Goal: Information Seeking & Learning: Learn about a topic

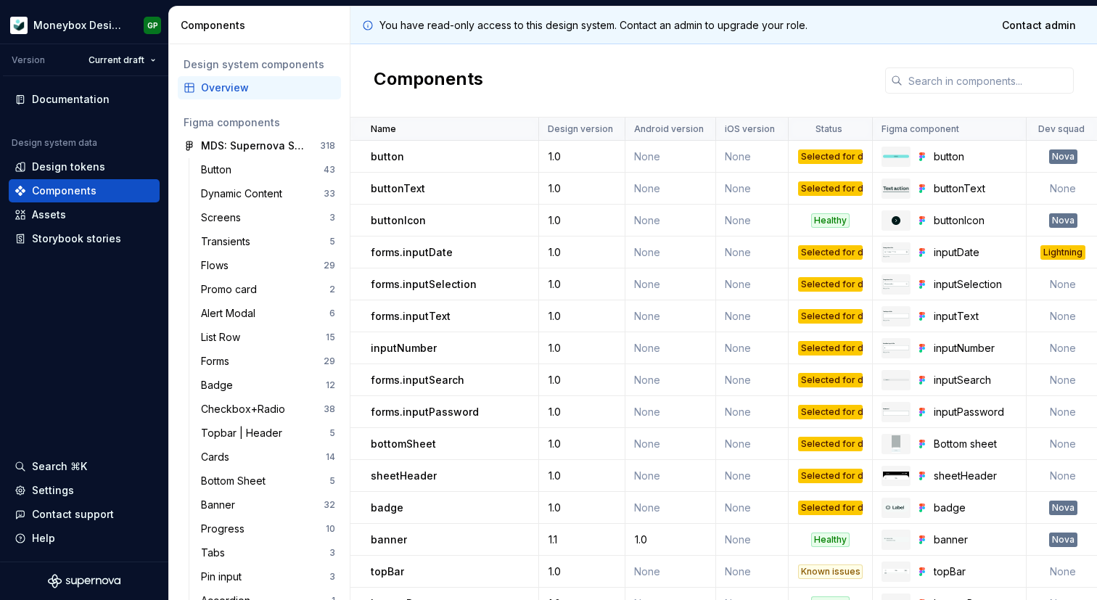
click at [806, 158] on div "Selected for development" at bounding box center [830, 157] width 65 height 15
click at [1002, 157] on link at bounding box center [1007, 157] width 20 height 20
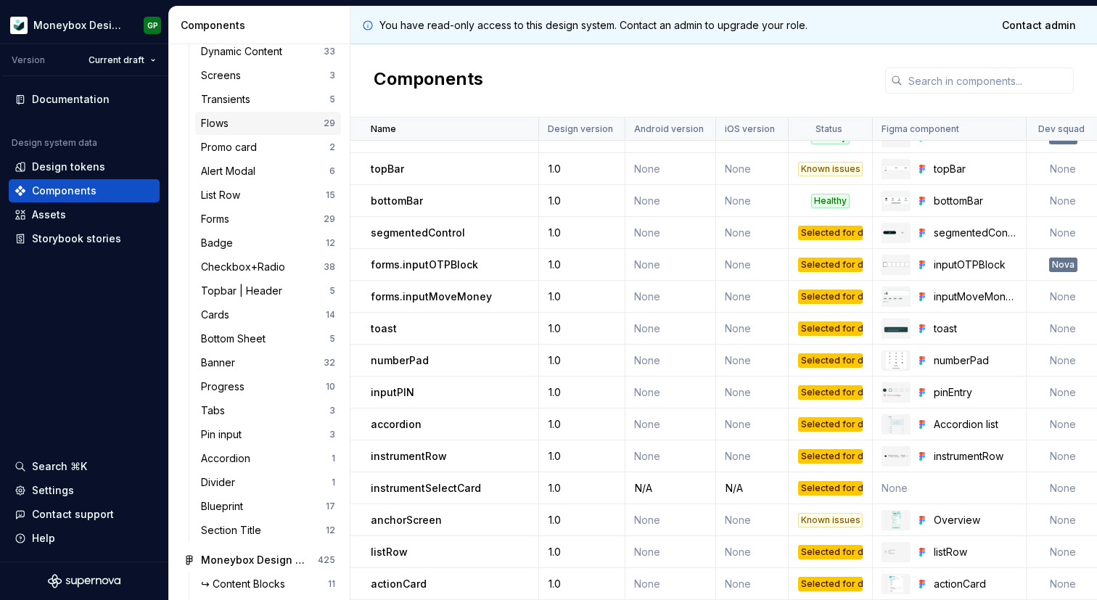
scroll to position [158, 0]
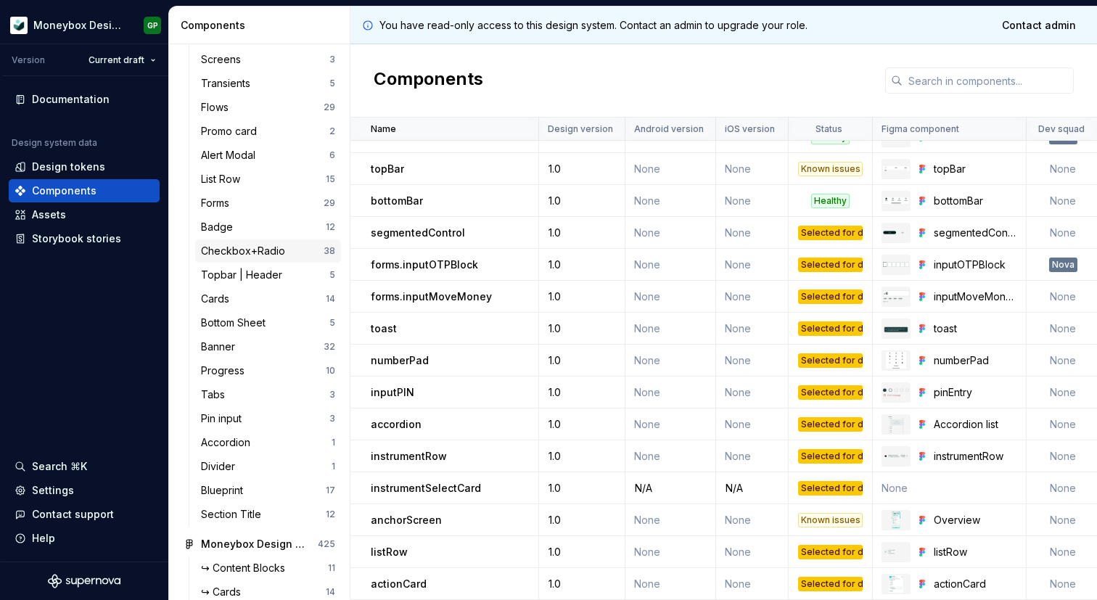
click at [288, 254] on div "Checkbox+Radio" at bounding box center [262, 251] width 123 height 15
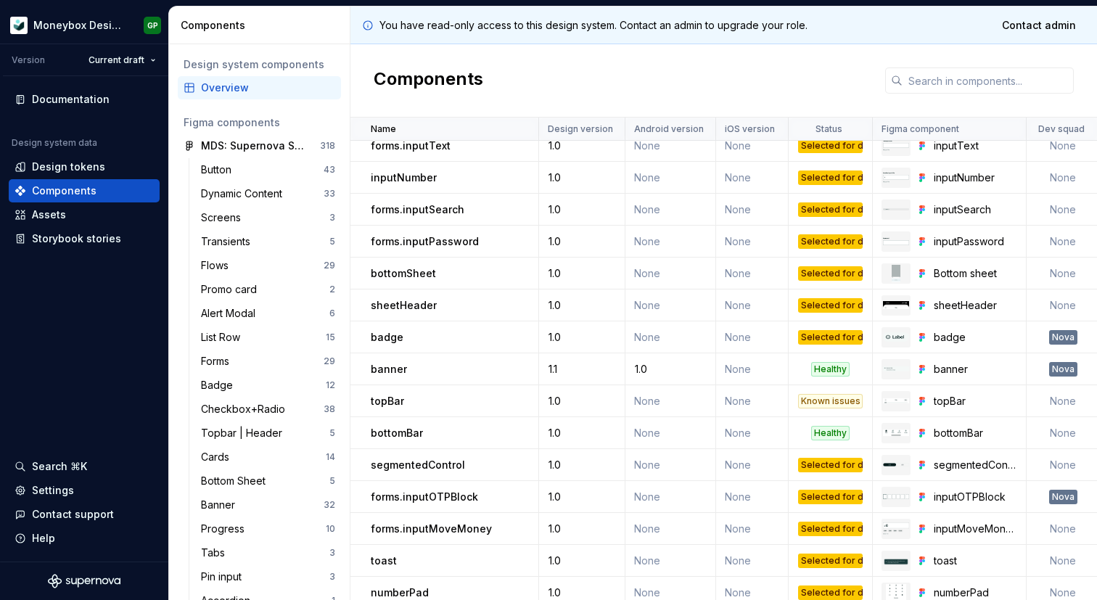
scroll to position [189, 0]
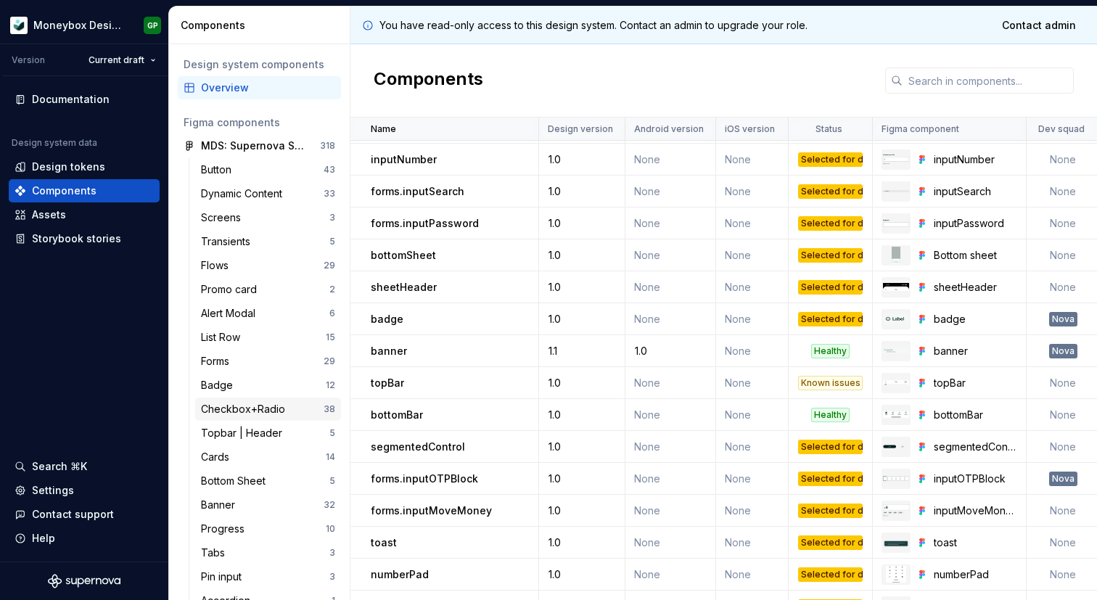
click at [256, 400] on div "Checkbox+Radio 38" at bounding box center [268, 409] width 146 height 23
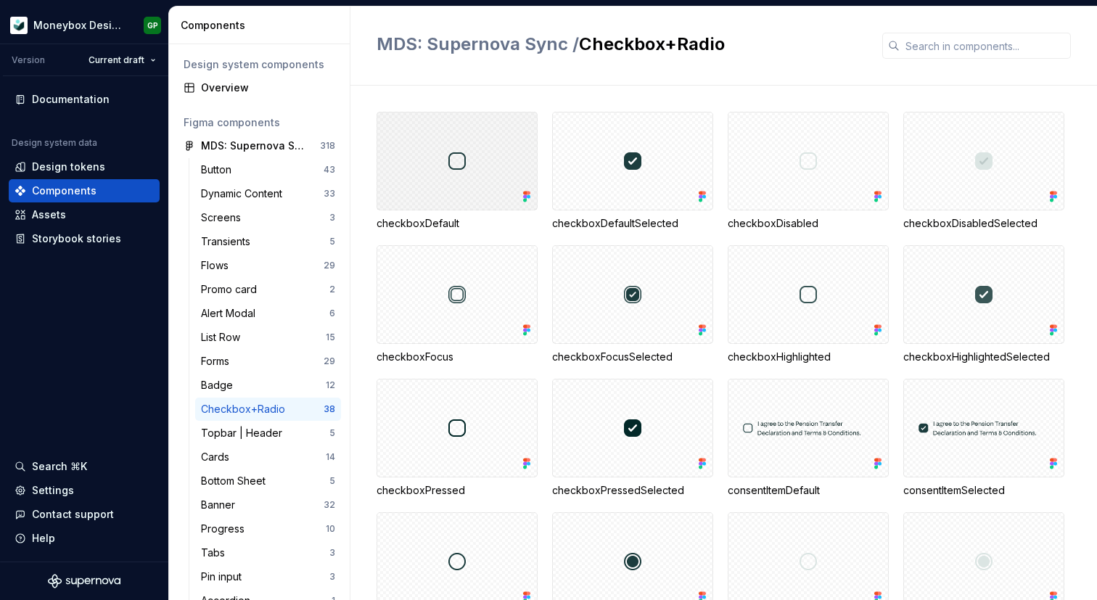
click at [488, 150] on div at bounding box center [457, 161] width 161 height 99
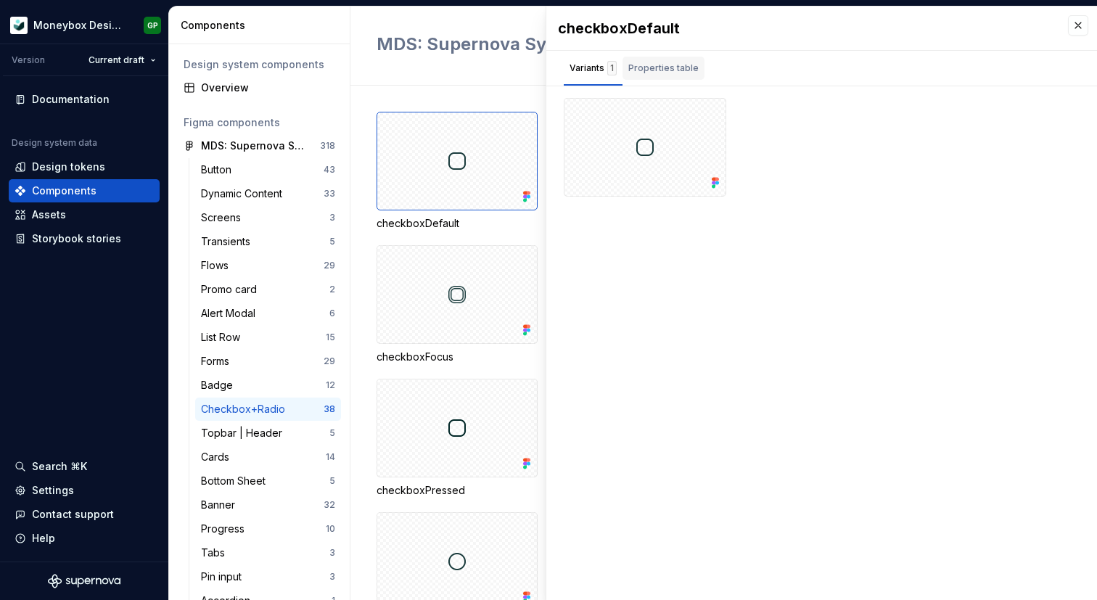
click at [678, 68] on div "Properties table" at bounding box center [663, 68] width 70 height 15
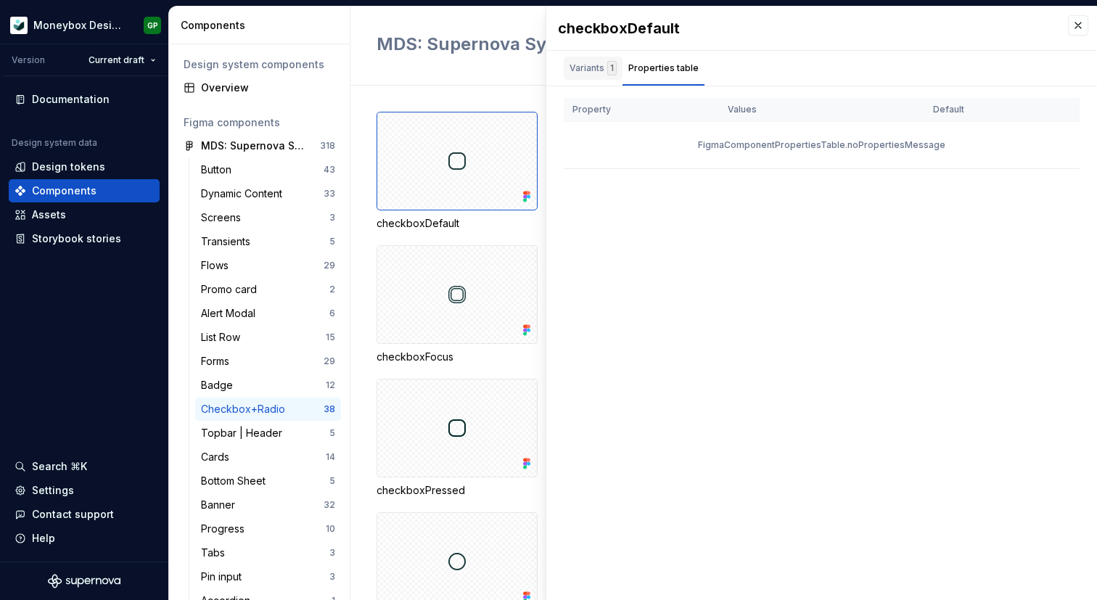
click at [600, 65] on div "Variants 1" at bounding box center [593, 68] width 47 height 15
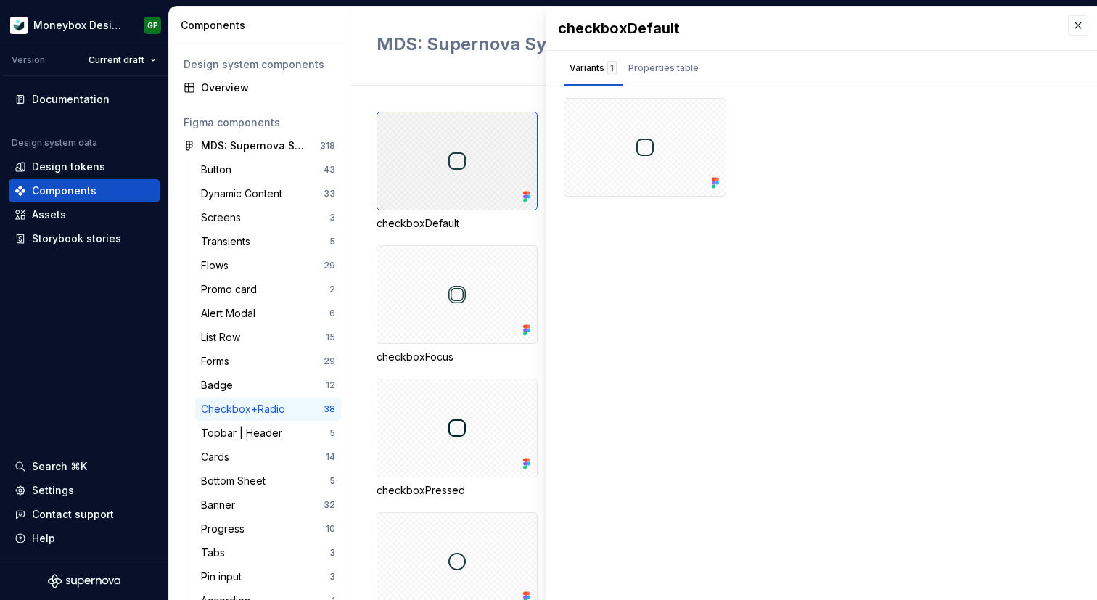
click at [480, 146] on div at bounding box center [457, 161] width 161 height 99
click at [606, 113] on div at bounding box center [645, 147] width 163 height 99
click at [713, 109] on button "button" at bounding box center [710, 115] width 20 height 20
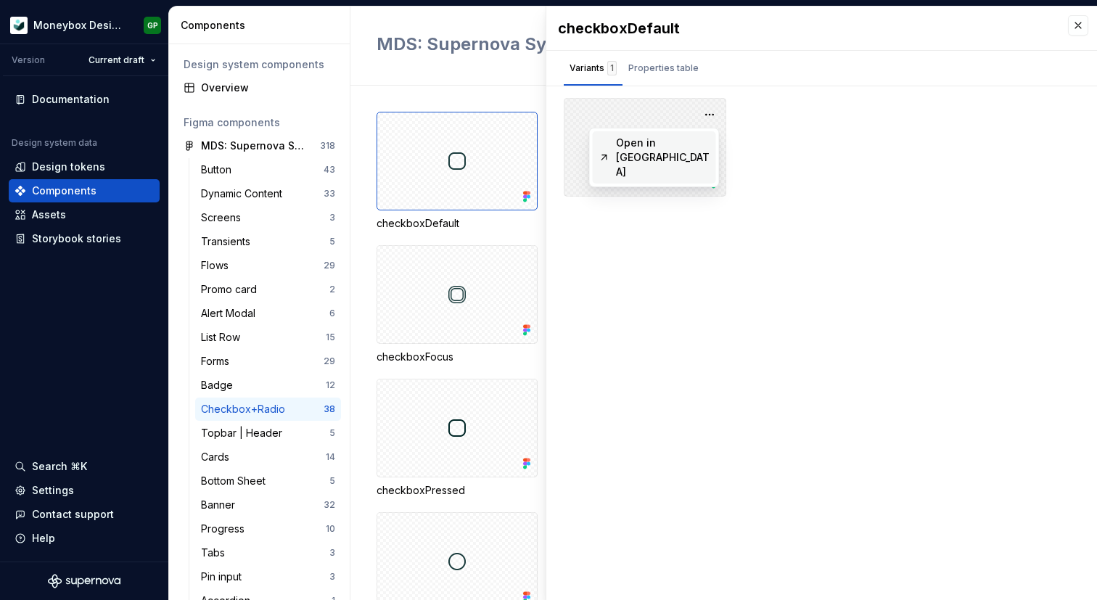
click at [684, 141] on div "Open in [GEOGRAPHIC_DATA]" at bounding box center [663, 158] width 94 height 44
click at [398, 84] on div "MDS: Supernova Sync / Checkbox+Radio" at bounding box center [724, 46] width 747 height 79
click at [261, 176] on div "Button" at bounding box center [262, 170] width 123 height 15
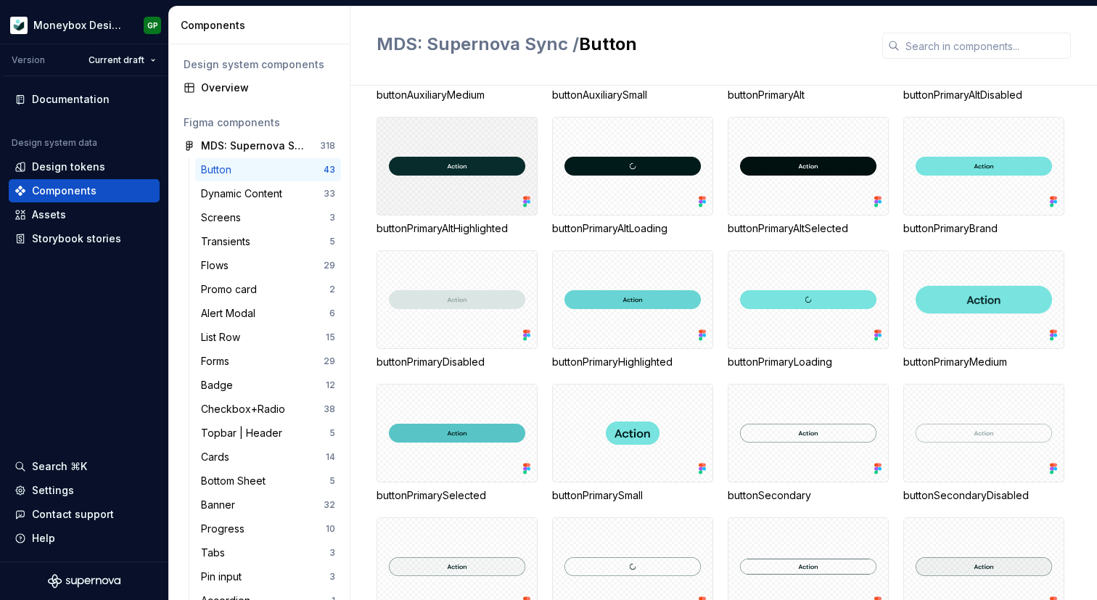
scroll to position [380, 0]
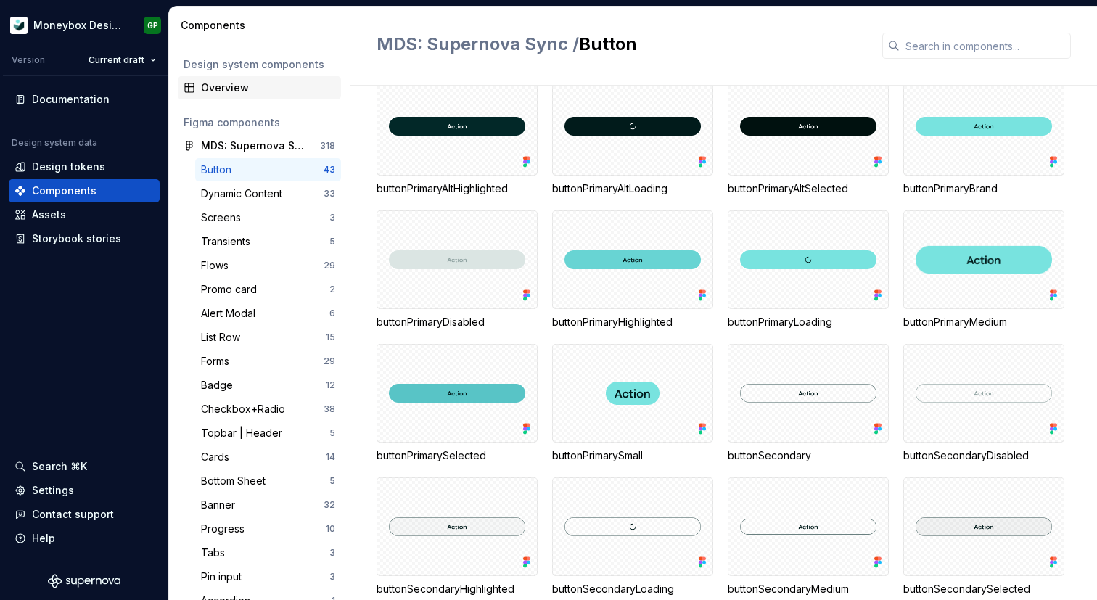
click at [256, 93] on div "Overview" at bounding box center [268, 88] width 134 height 15
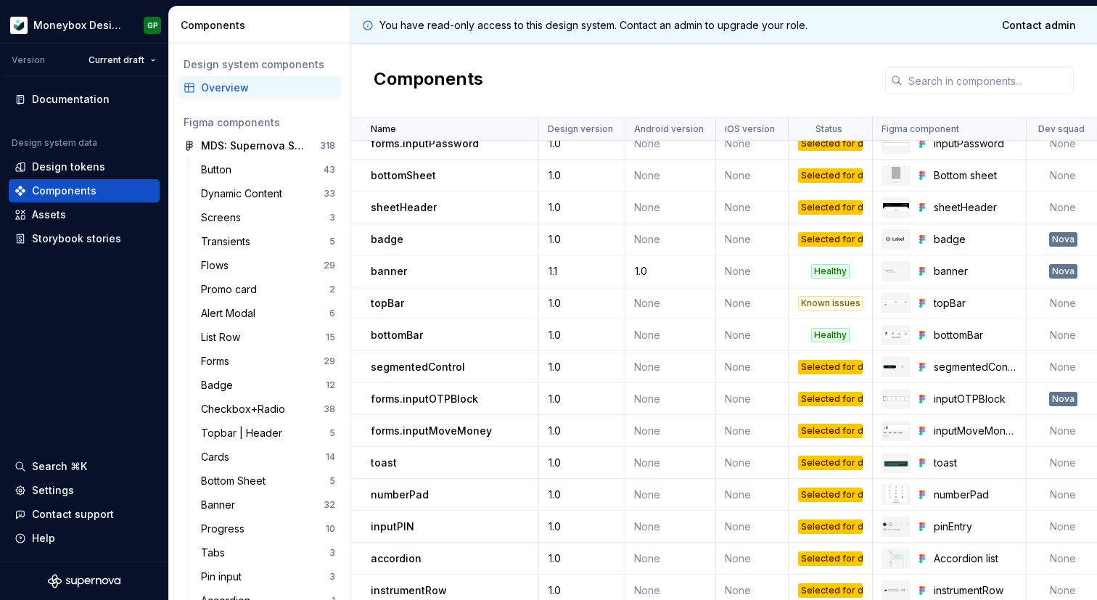
scroll to position [403, 0]
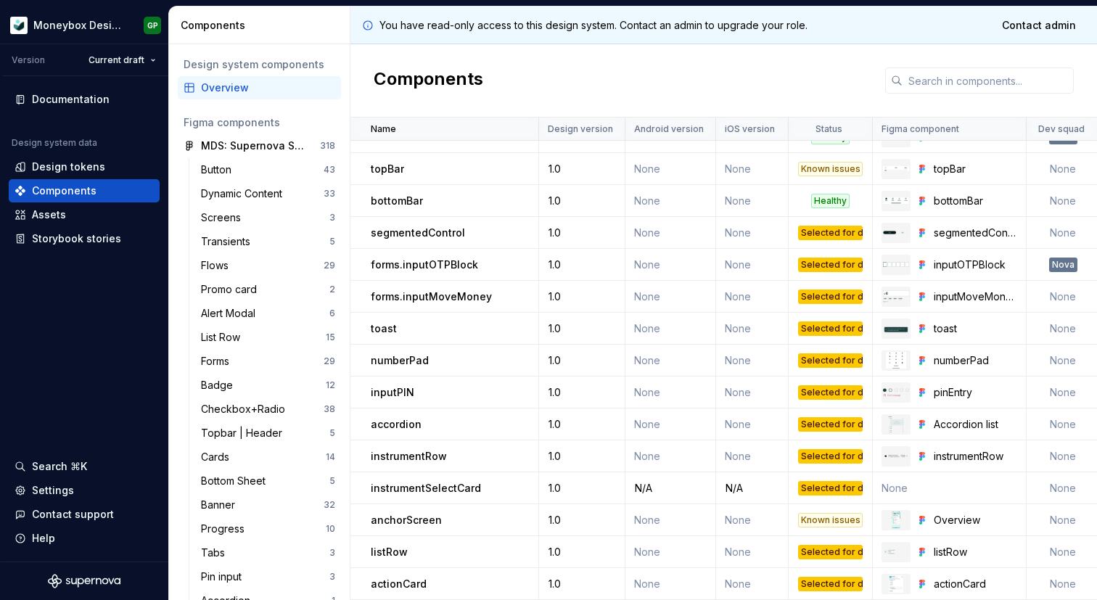
click at [468, 197] on div "bottomBar" at bounding box center [454, 201] width 167 height 15
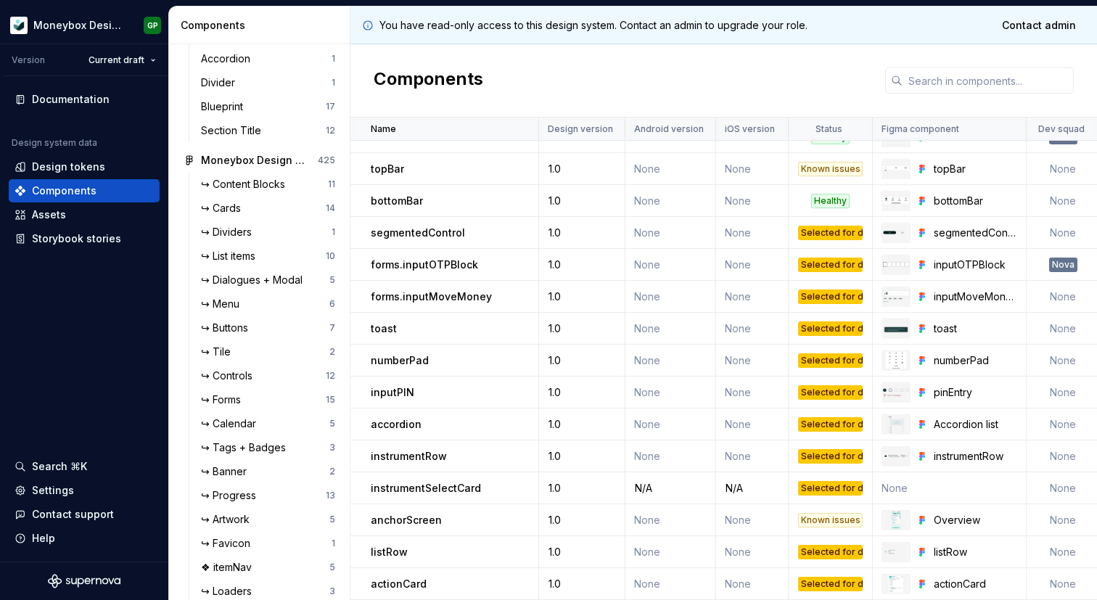
scroll to position [668, 0]
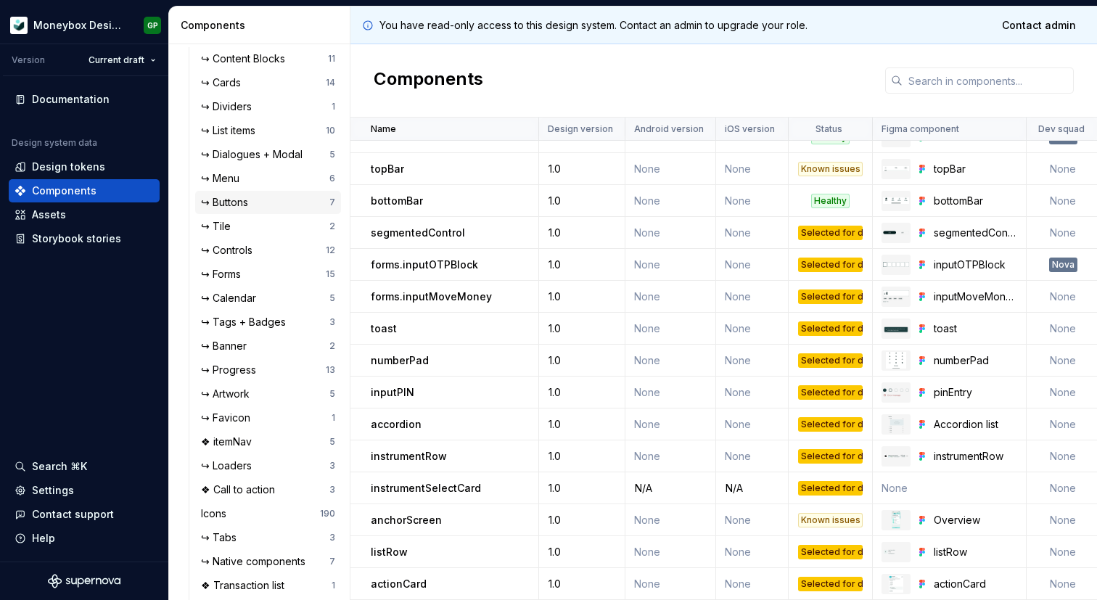
click at [284, 208] on div "↪ Buttons" at bounding box center [265, 202] width 128 height 15
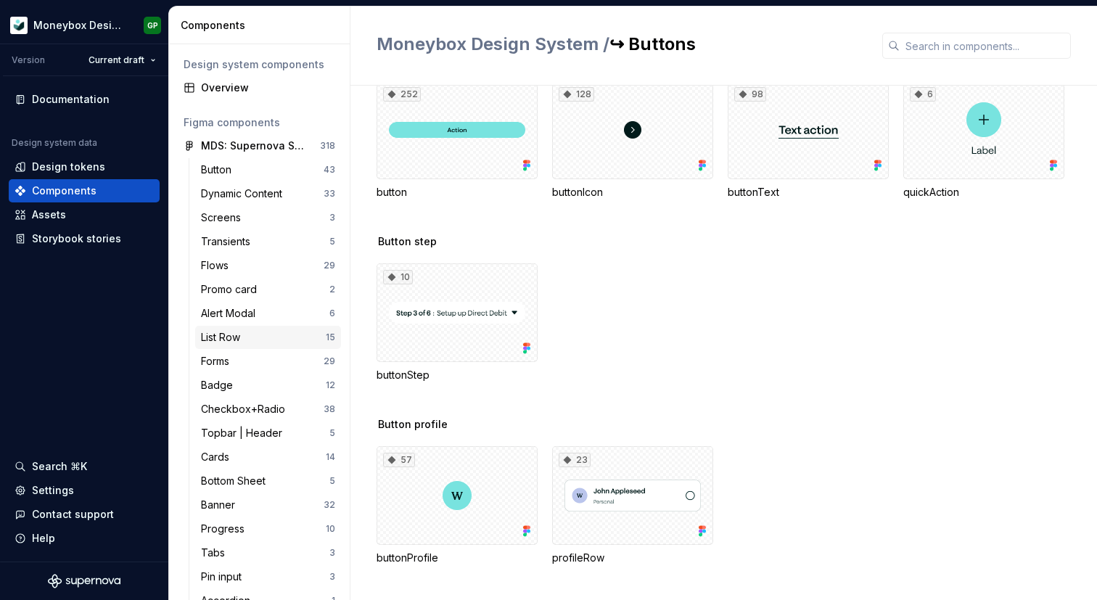
click at [264, 328] on div "List Row 15" at bounding box center [268, 337] width 146 height 23
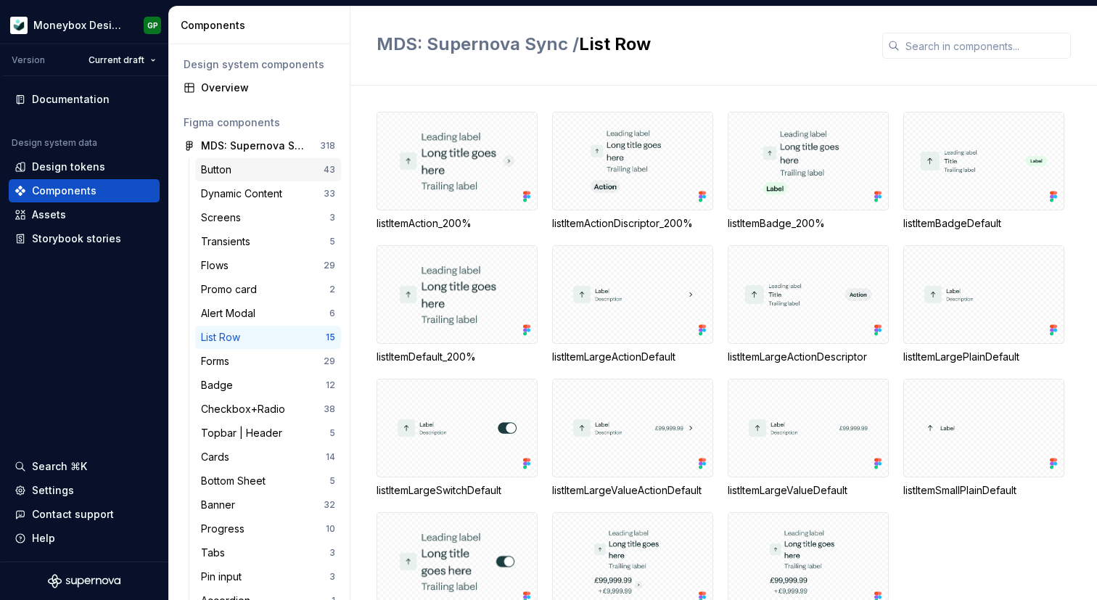
click at [263, 176] on div "Button" at bounding box center [262, 170] width 123 height 15
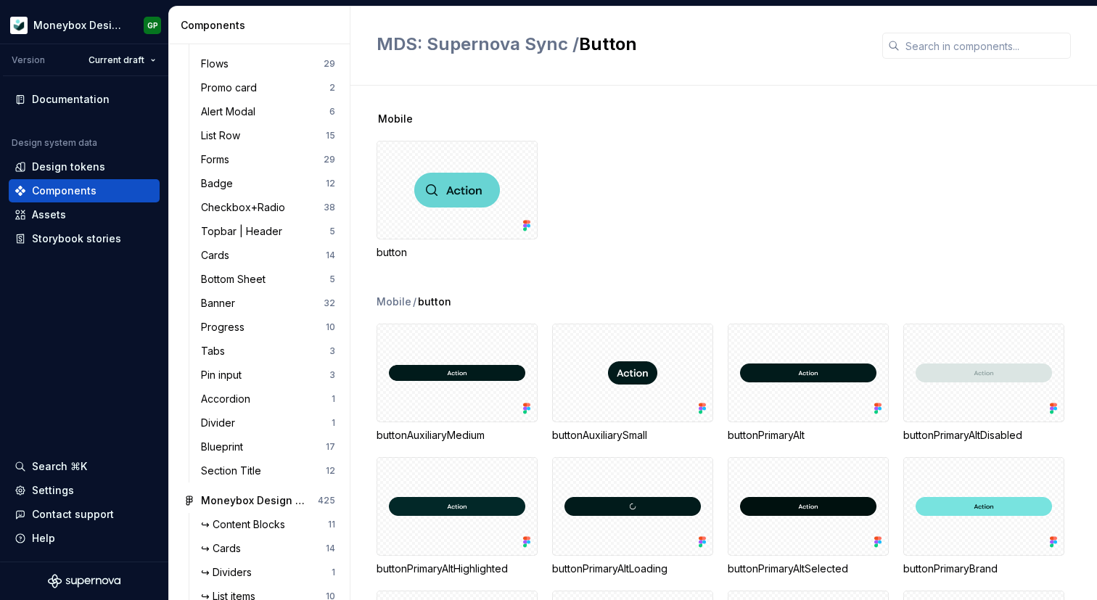
scroll to position [245, 0]
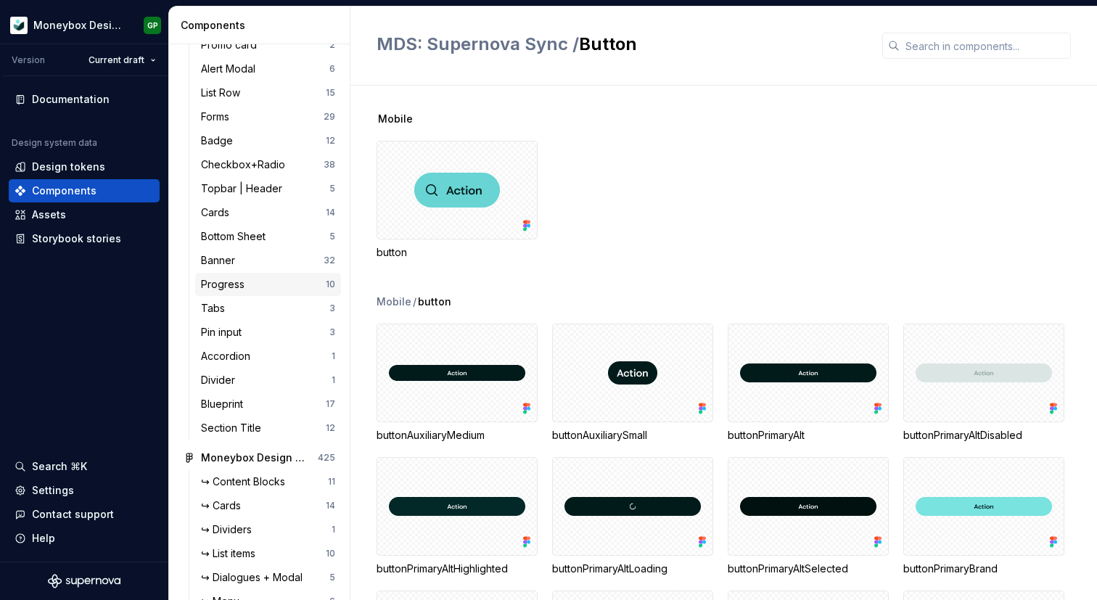
click at [253, 279] on div "Progress" at bounding box center [263, 284] width 125 height 15
